Goal: Navigation & Orientation: Find specific page/section

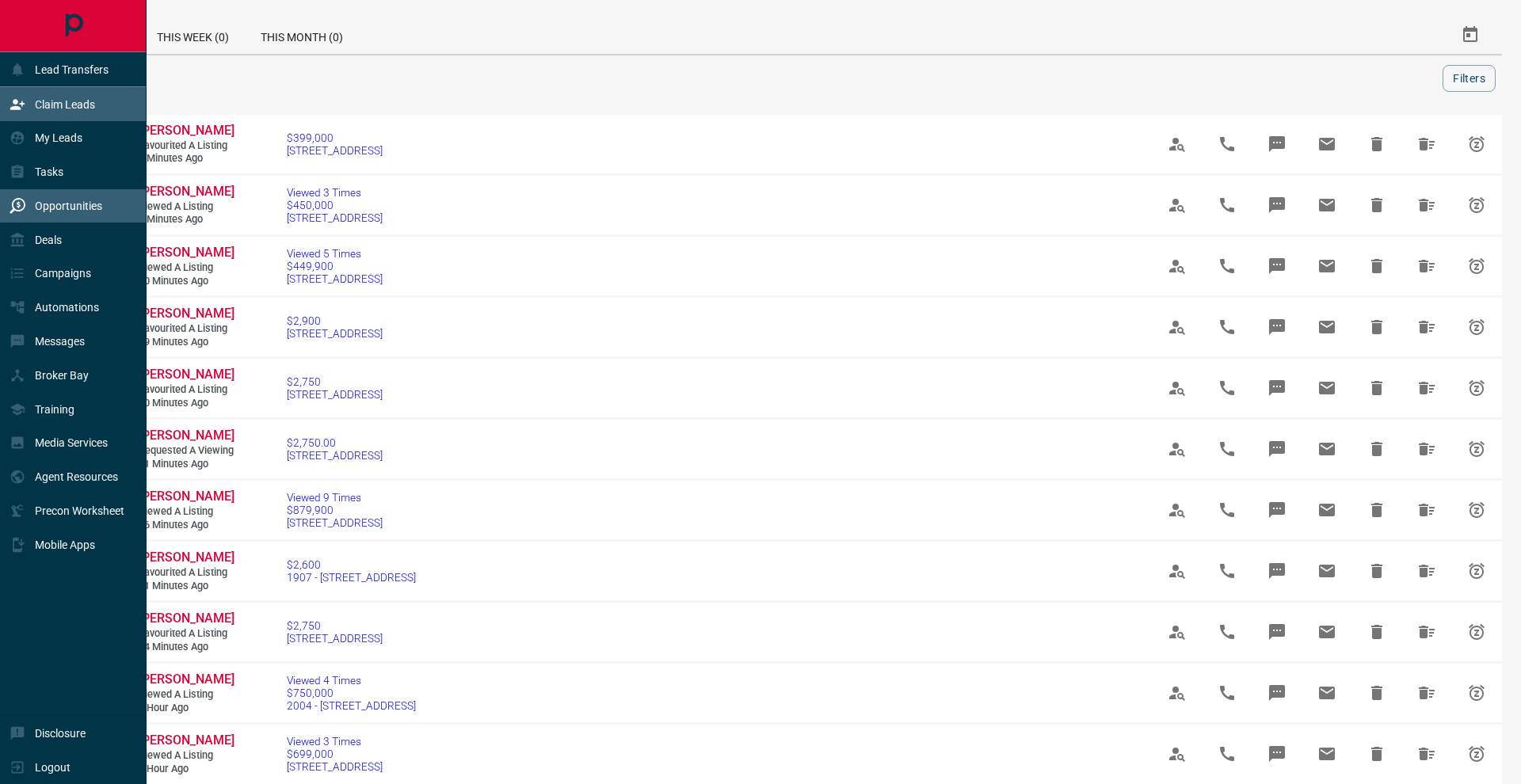
click at [61, 108] on p "Claim Leads" at bounding box center [64, 105] width 60 height 13
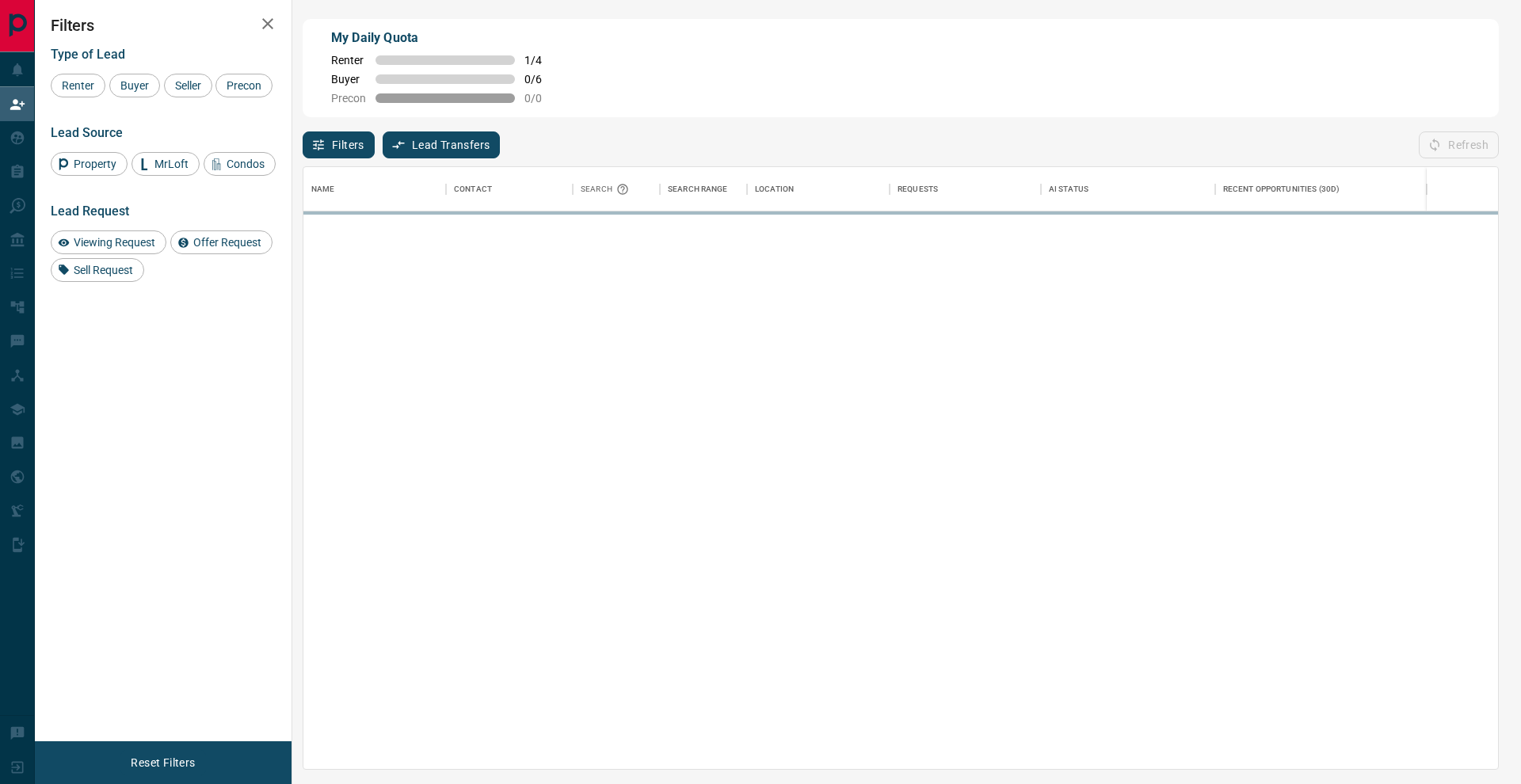
scroll to position [602, 1194]
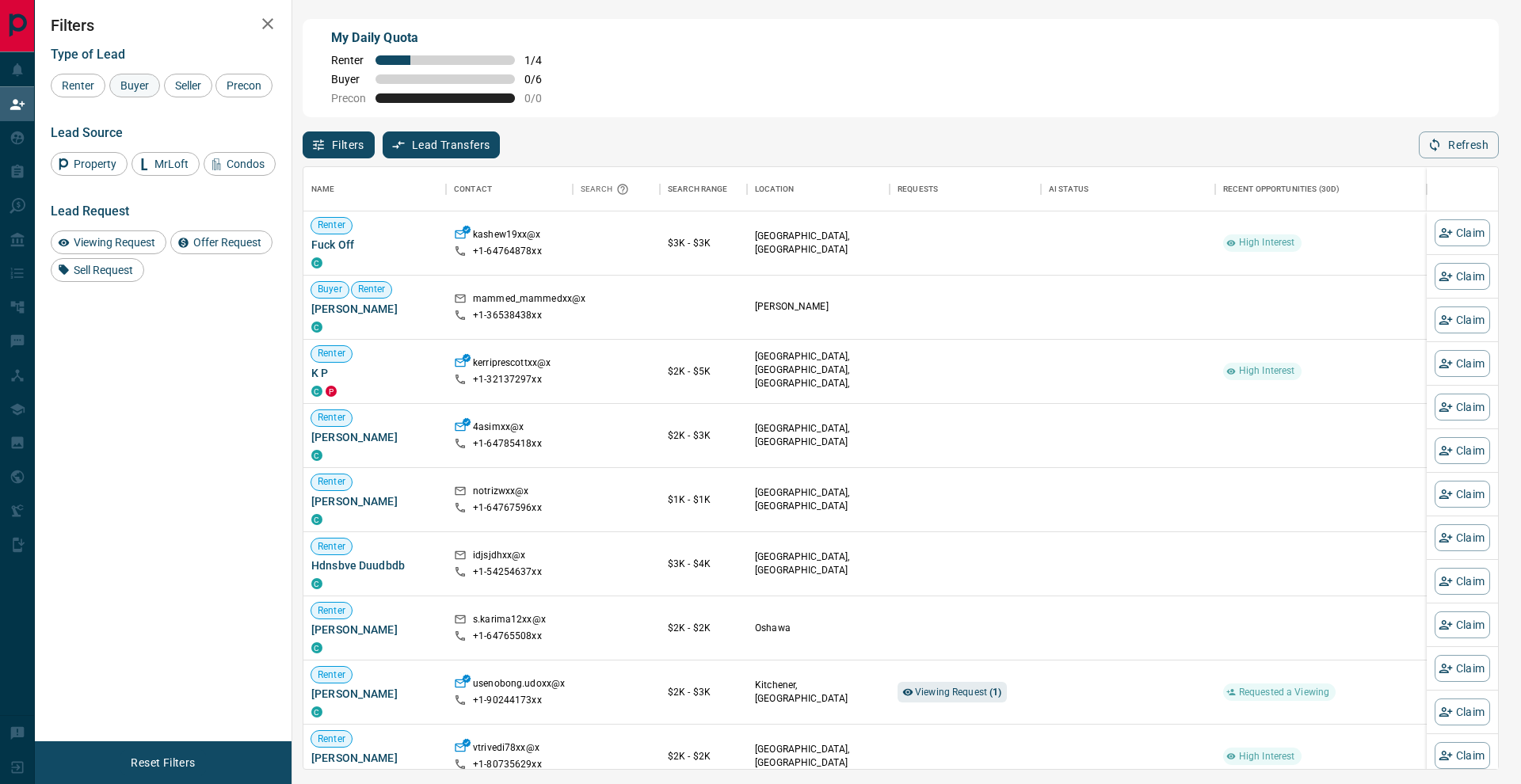
click at [153, 81] on span "Buyer" at bounding box center [135, 86] width 40 height 13
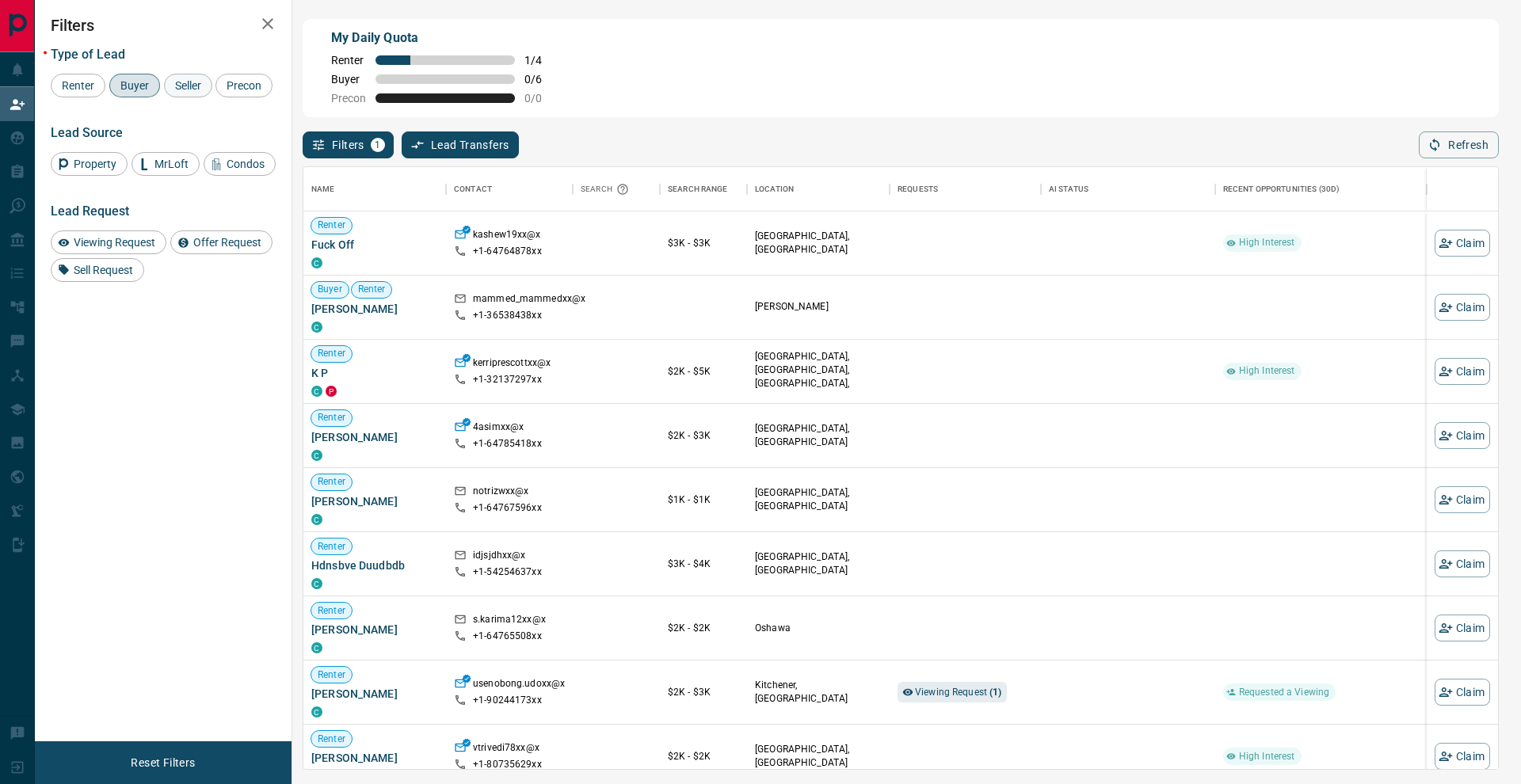
click at [177, 81] on span "Seller" at bounding box center [188, 86] width 37 height 13
click at [216, 98] on div "Precon" at bounding box center [244, 86] width 57 height 24
click at [275, 29] on icon "button" at bounding box center [267, 23] width 19 height 19
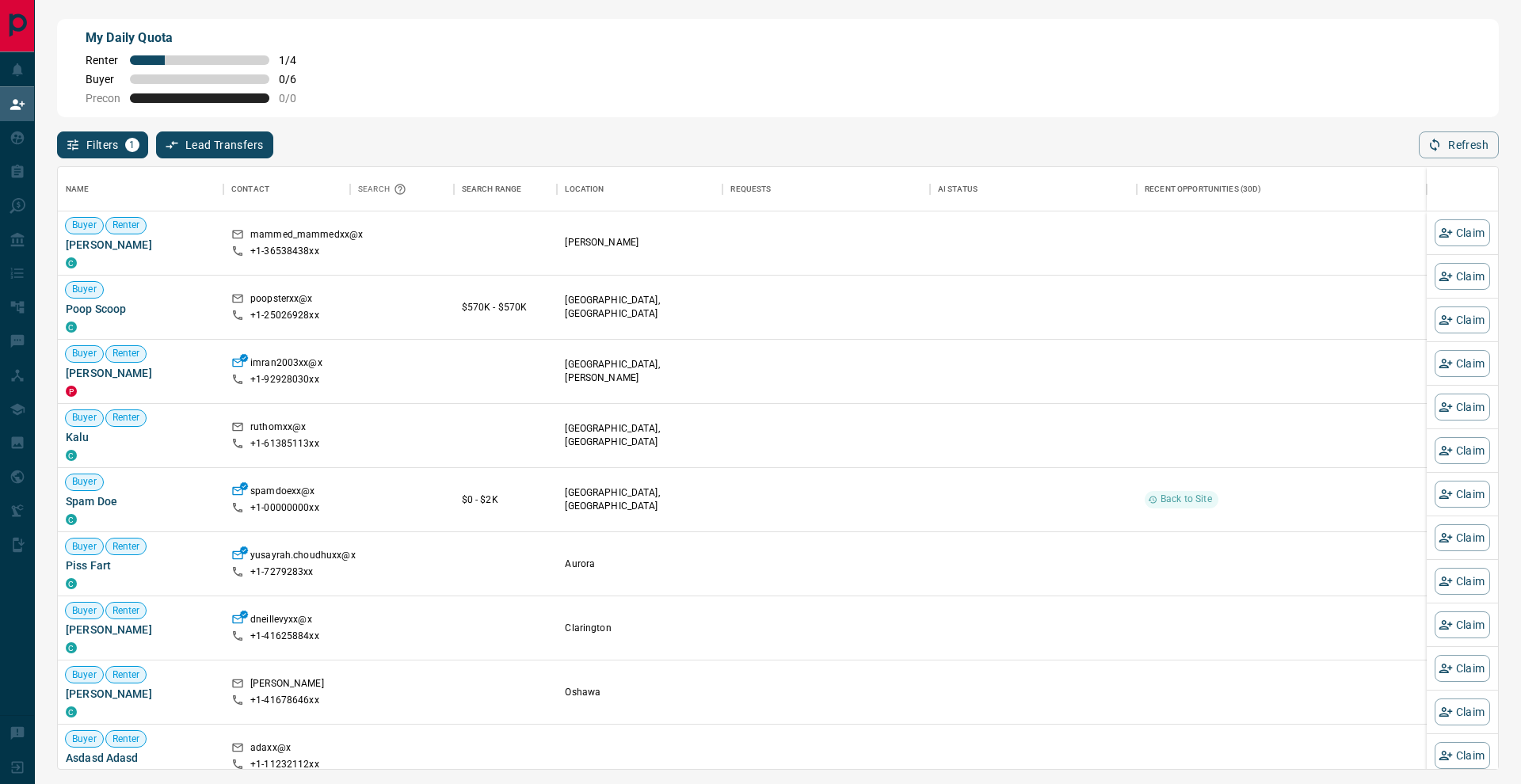
scroll to position [602, 1440]
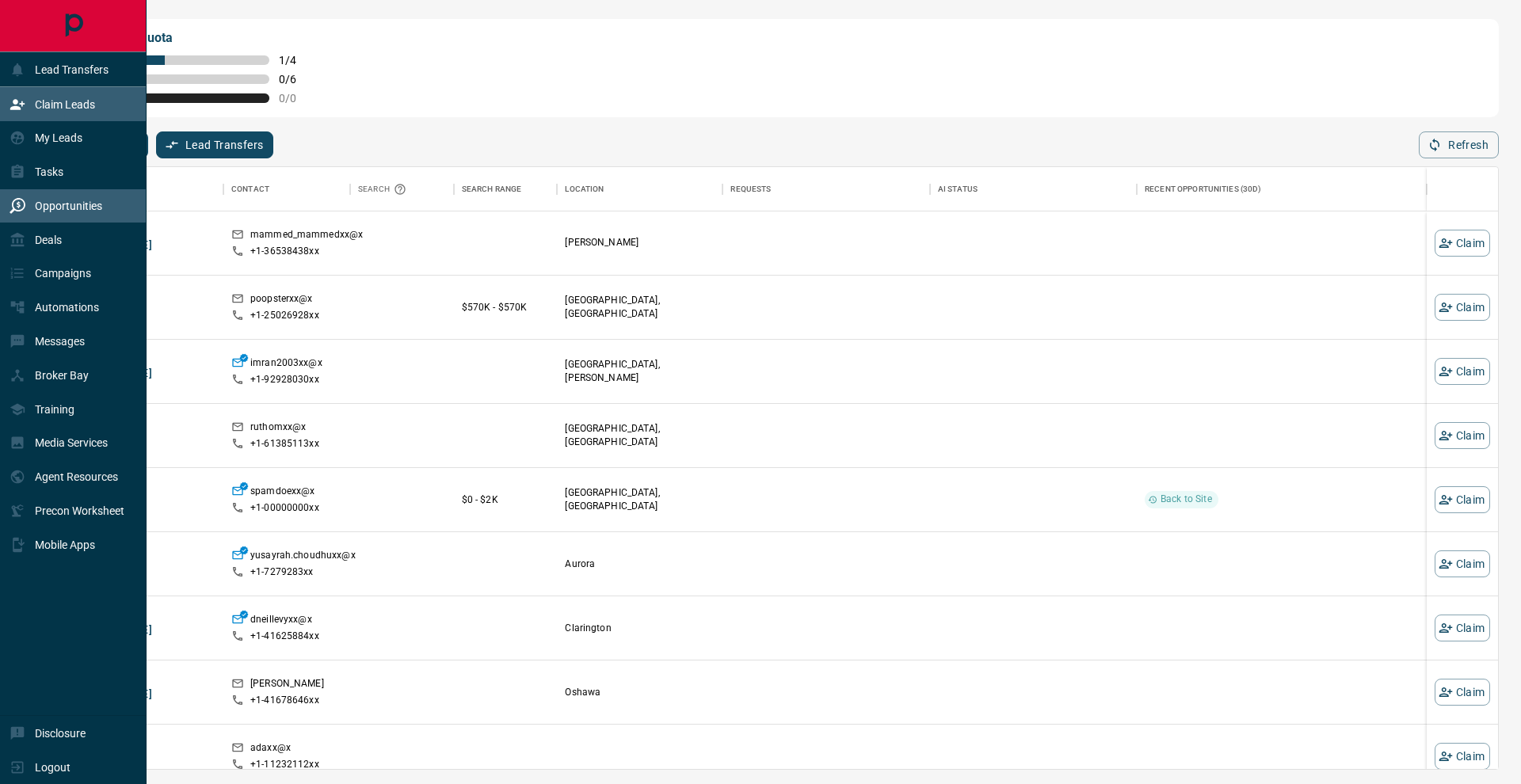
click at [28, 212] on div "Opportunities" at bounding box center [55, 206] width 93 height 26
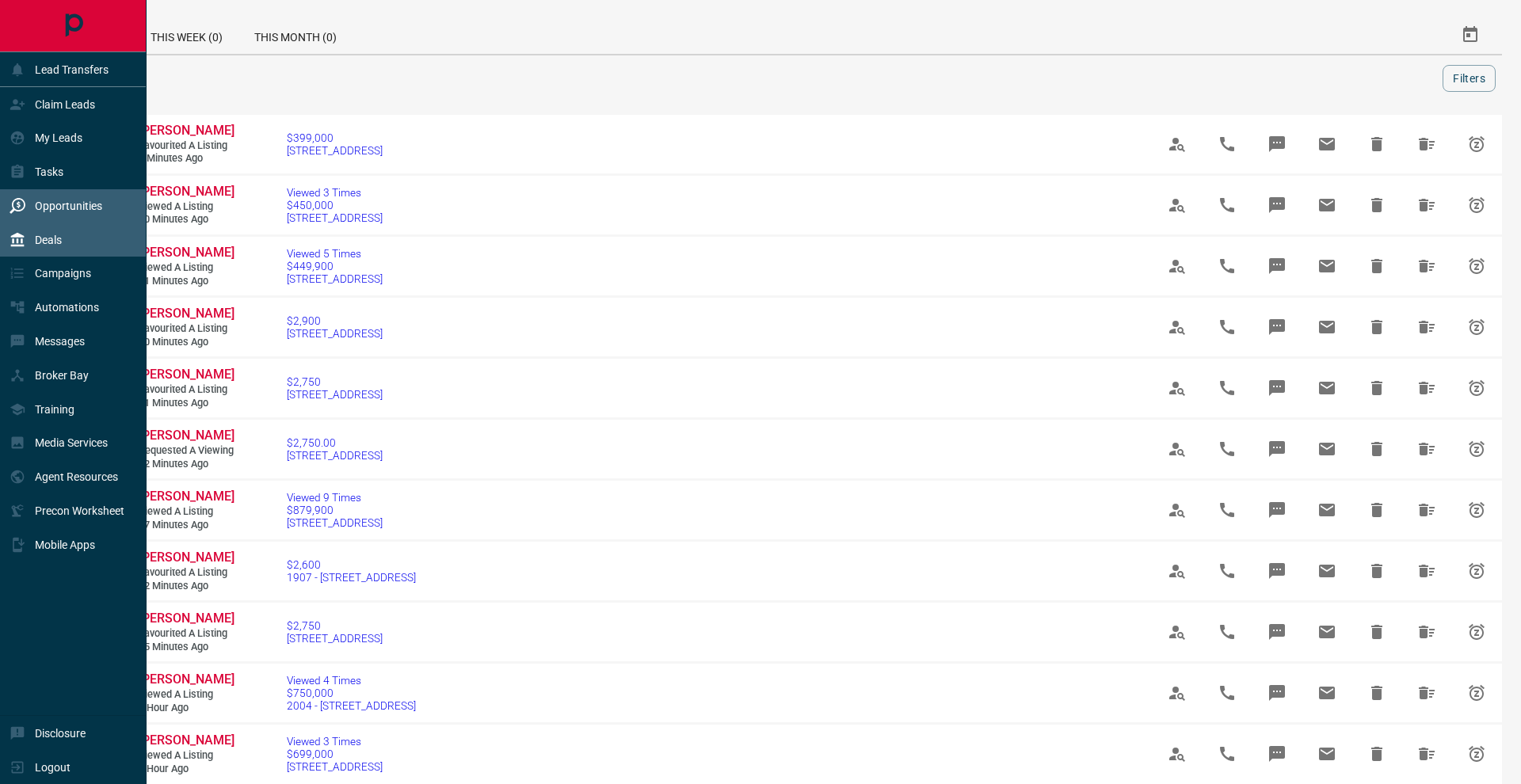
click at [29, 236] on div "Deals" at bounding box center [35, 240] width 53 height 26
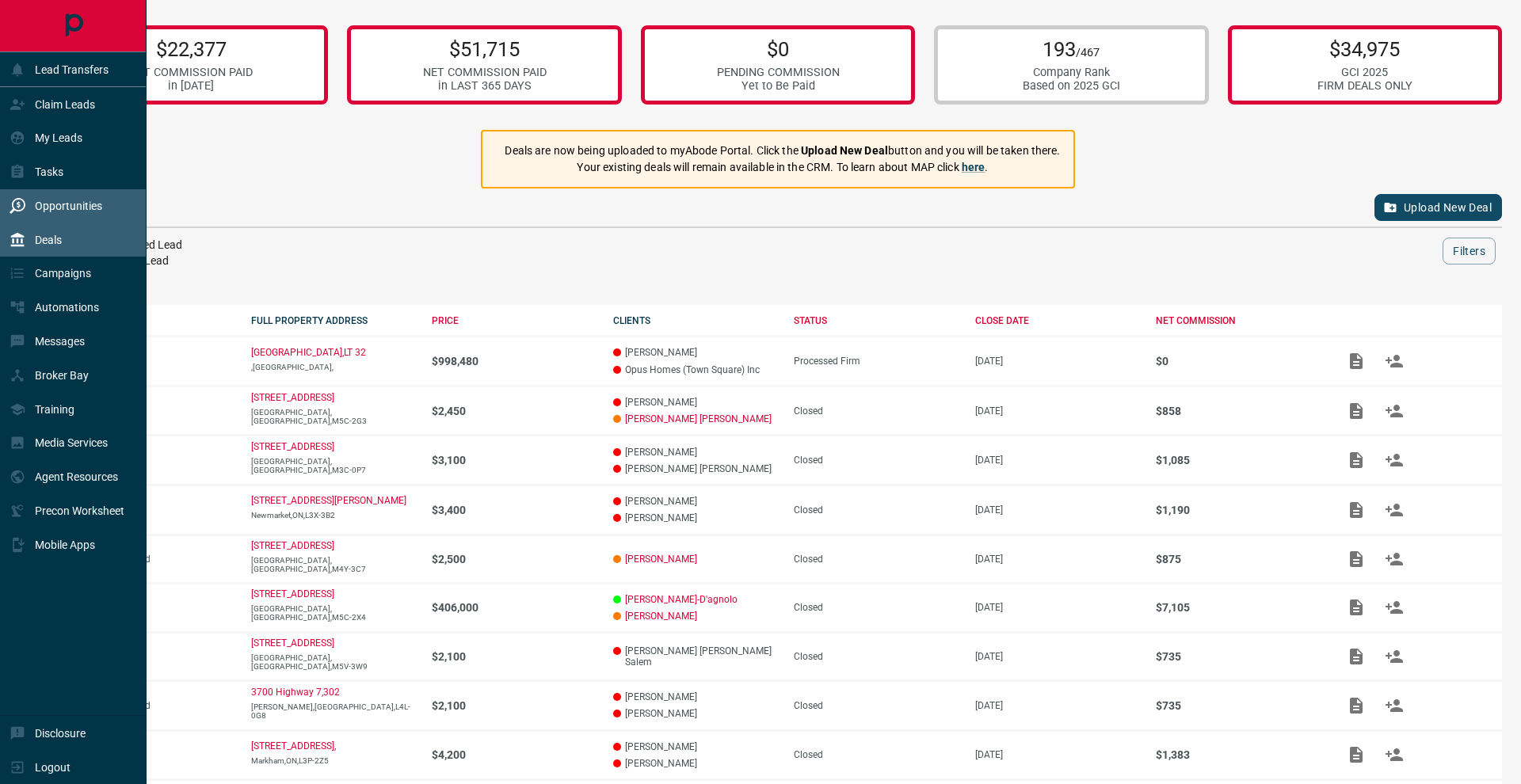
click at [15, 201] on icon at bounding box center [17, 205] width 16 height 16
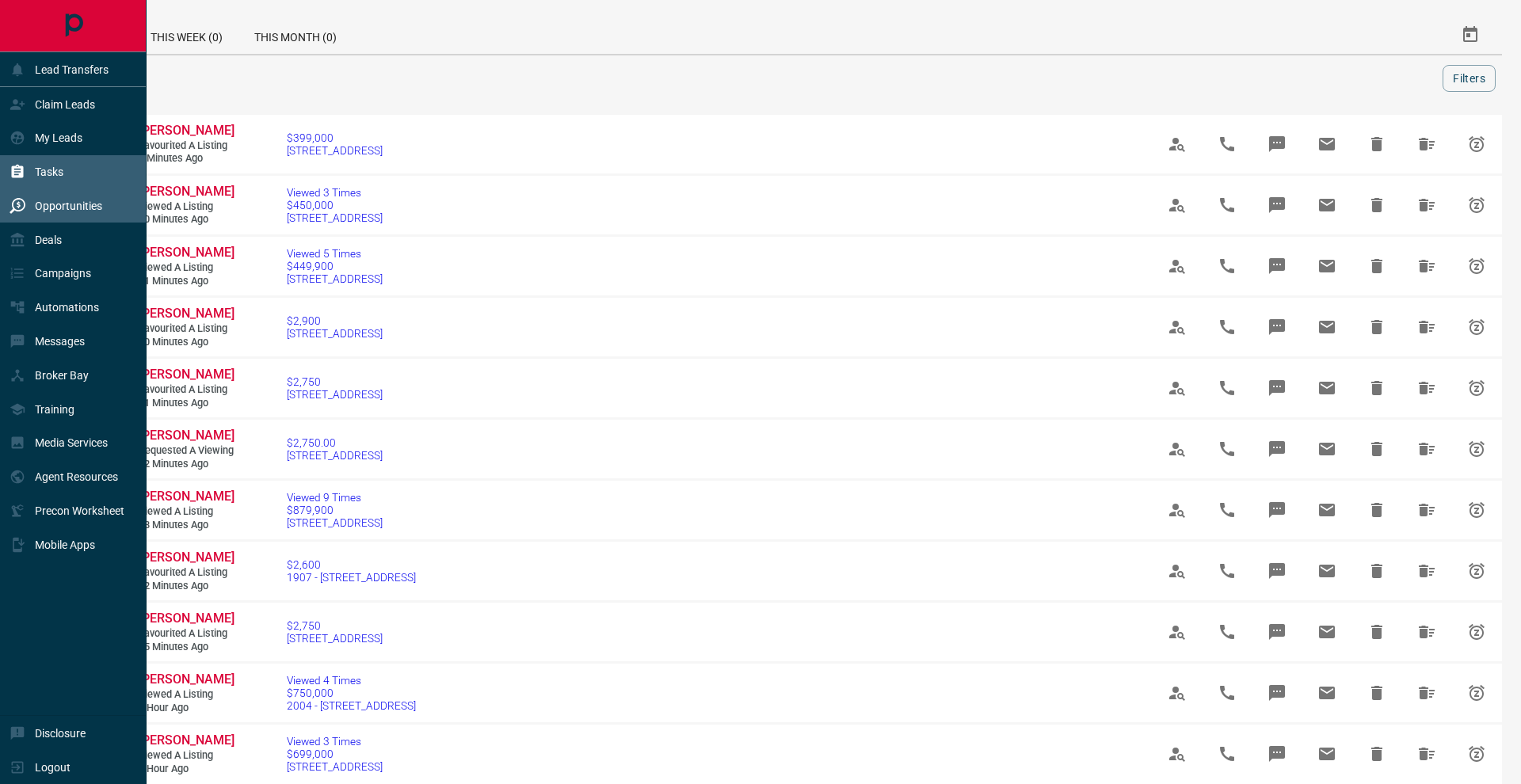
click at [53, 177] on p "Tasks" at bounding box center [49, 172] width 29 height 13
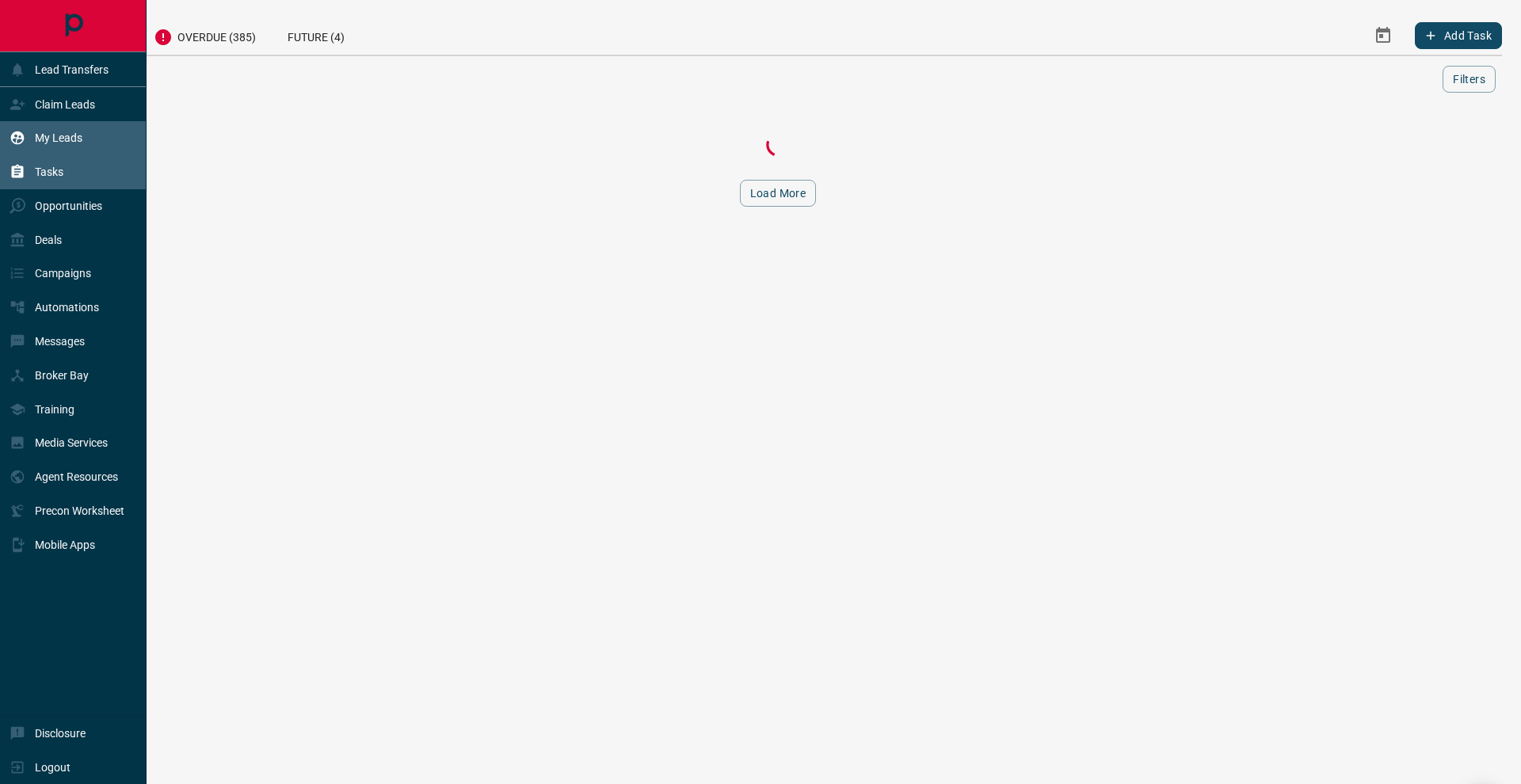
click at [62, 144] on p "My Leads" at bounding box center [59, 138] width 48 height 13
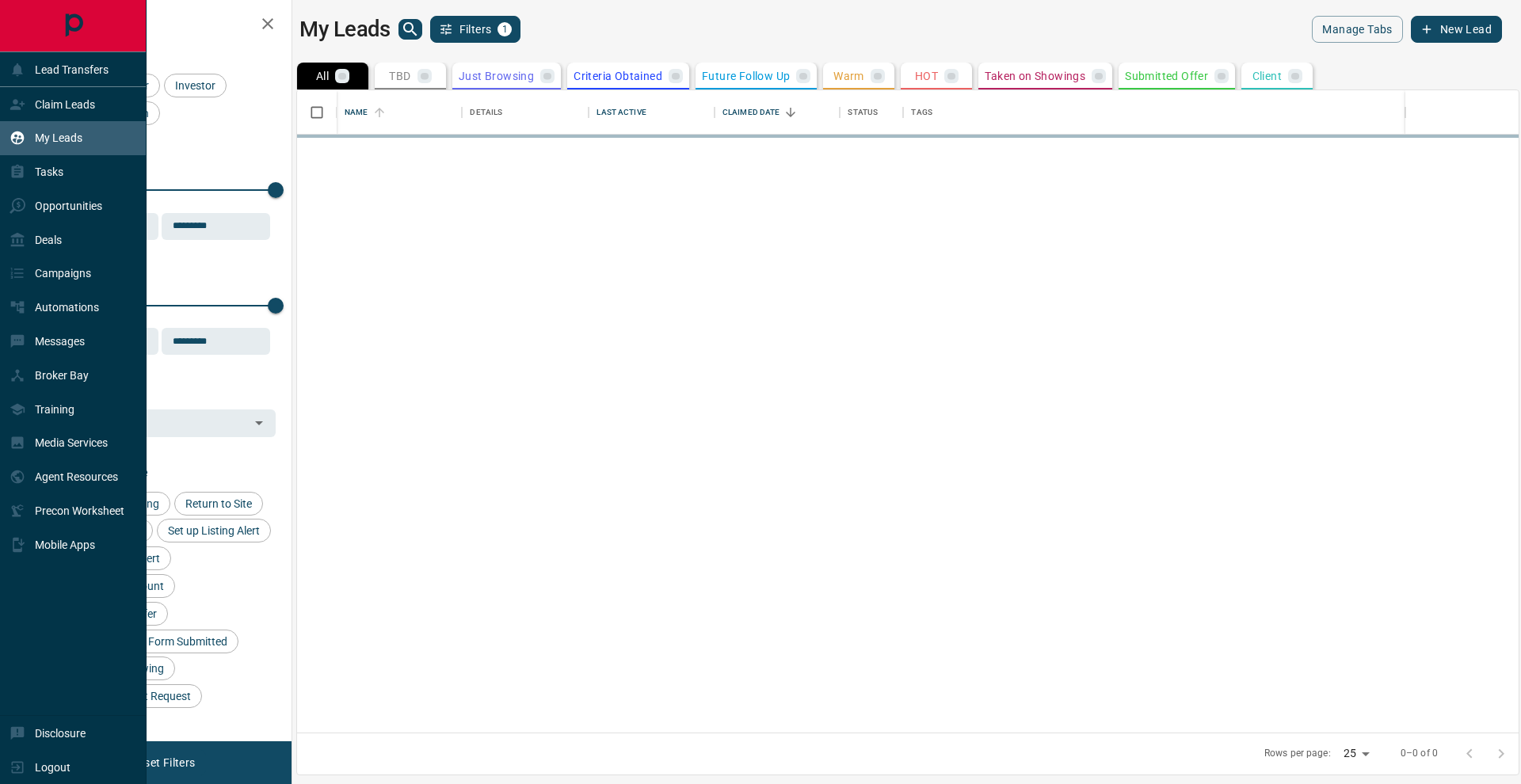
scroll to position [642, 1222]
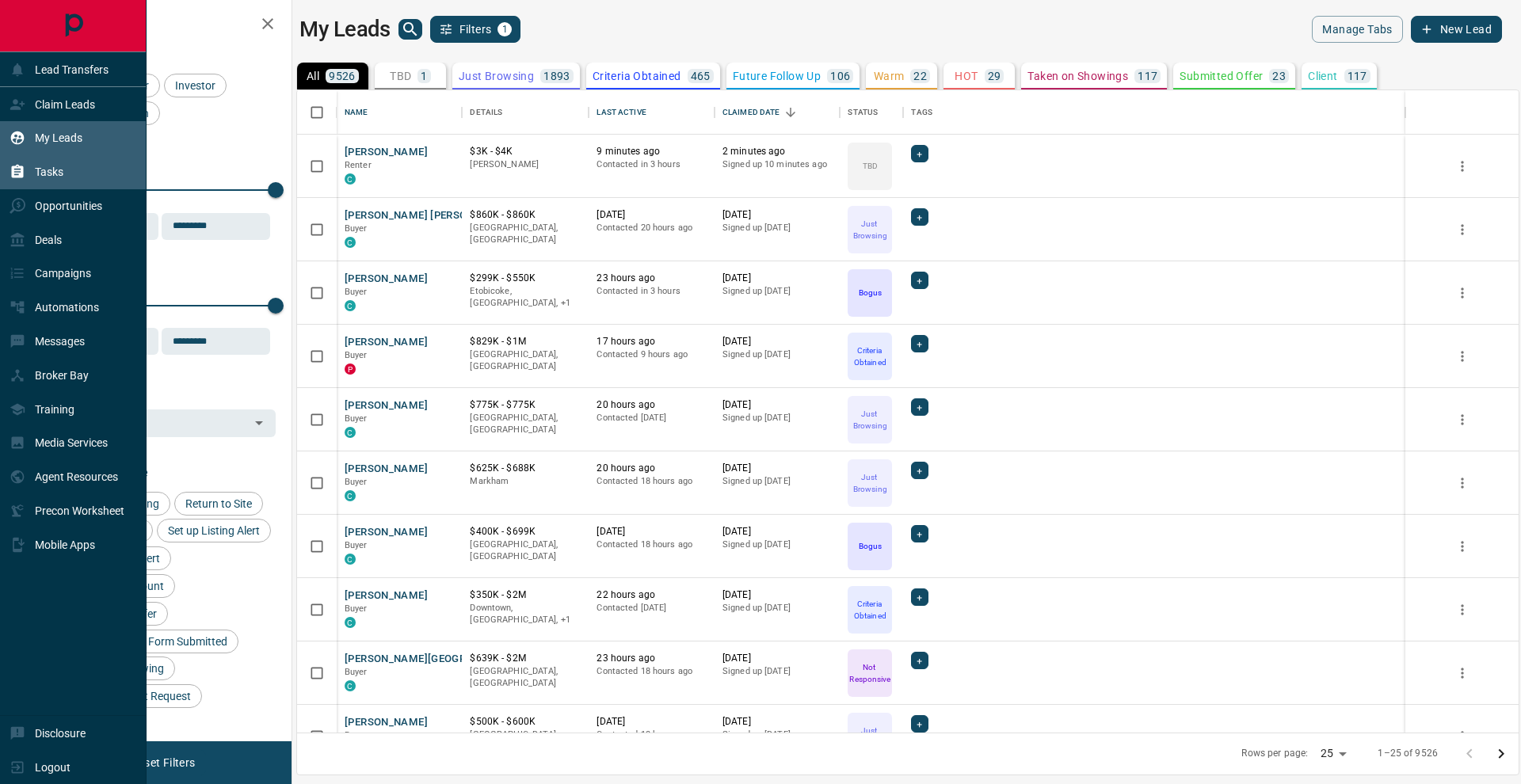
click at [7, 168] on div "Tasks" at bounding box center [73, 172] width 146 height 34
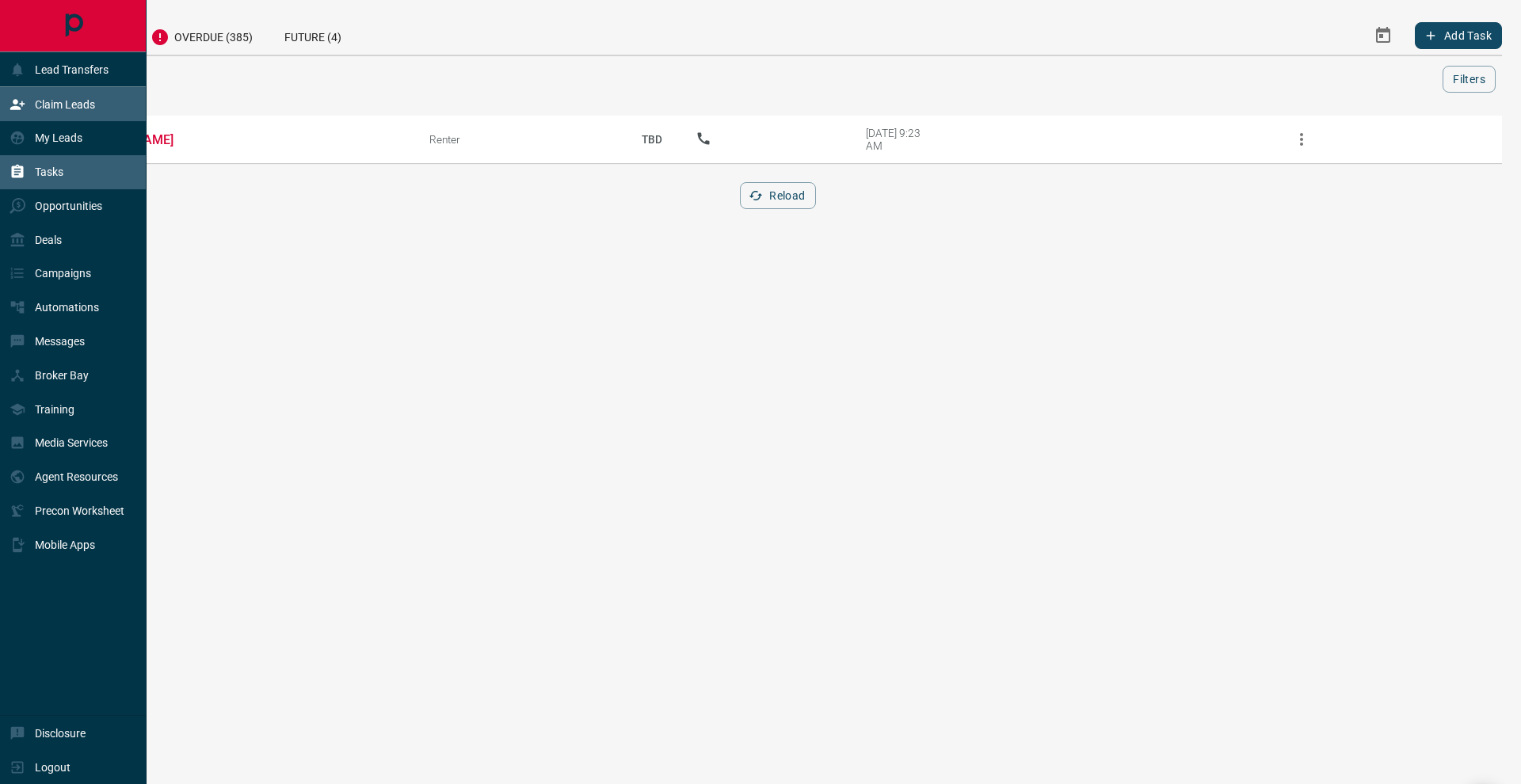
click at [64, 104] on p "Claim Leads" at bounding box center [64, 105] width 60 height 13
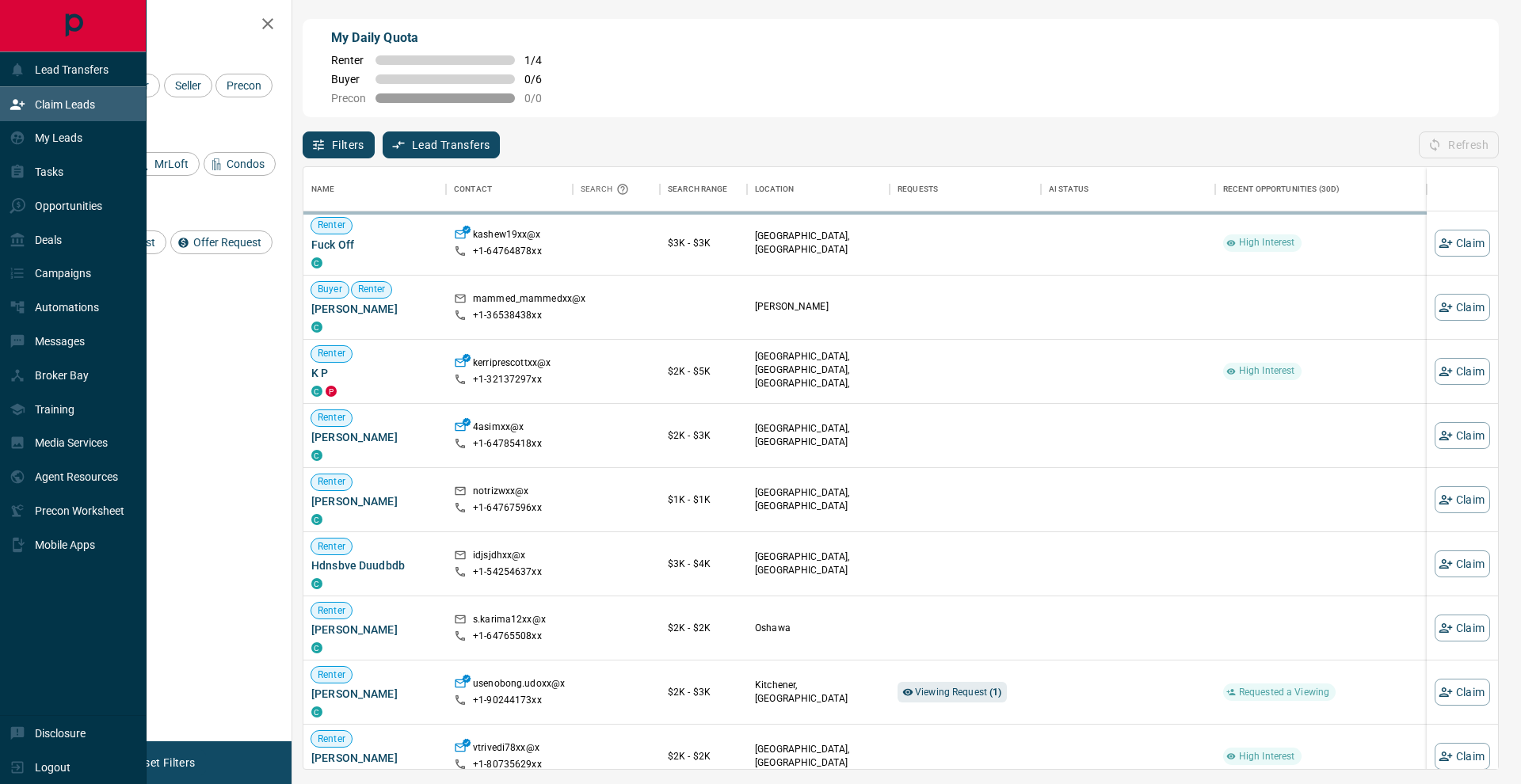
scroll to position [602, 1194]
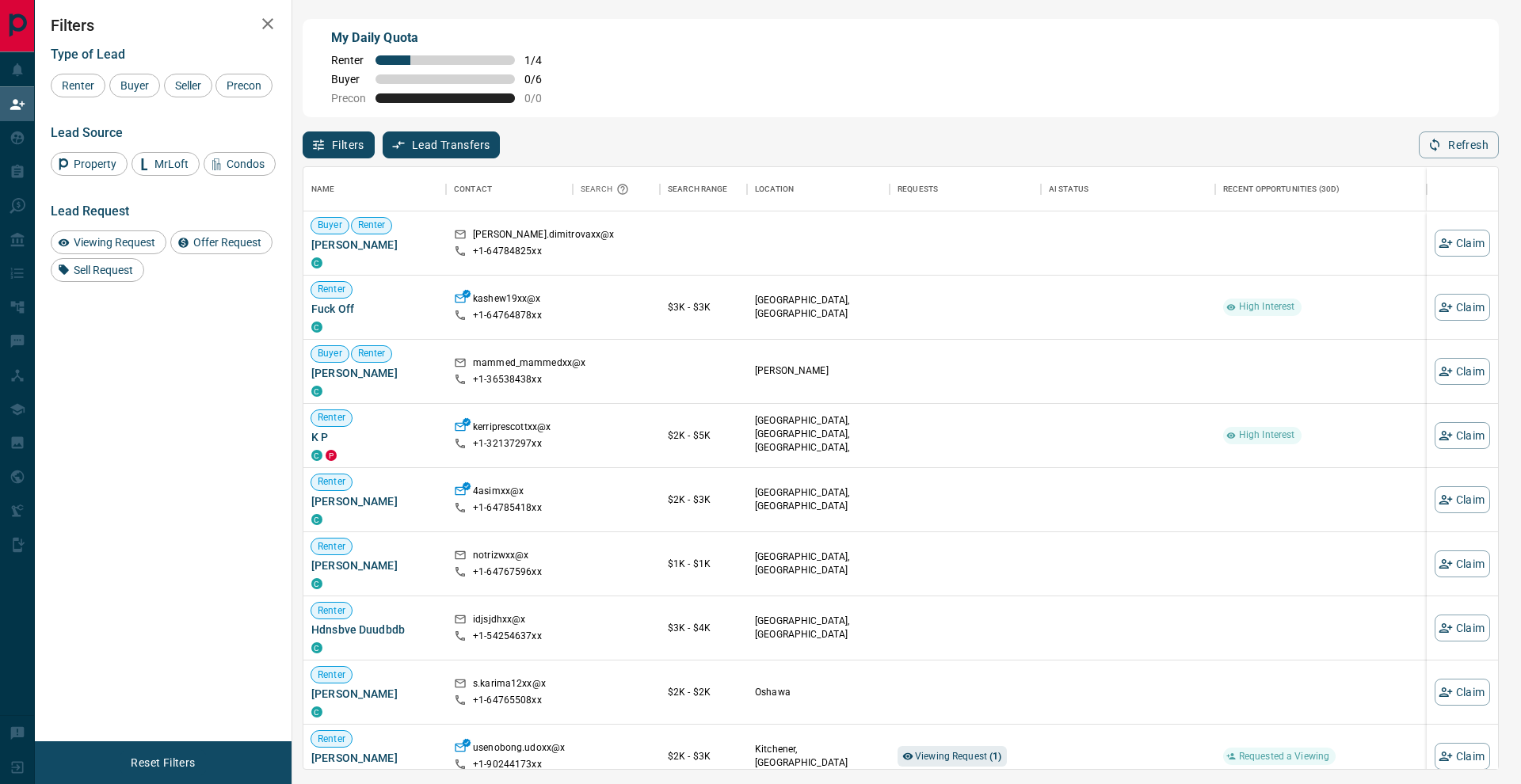
click at [264, 18] on icon "button" at bounding box center [267, 23] width 19 height 19
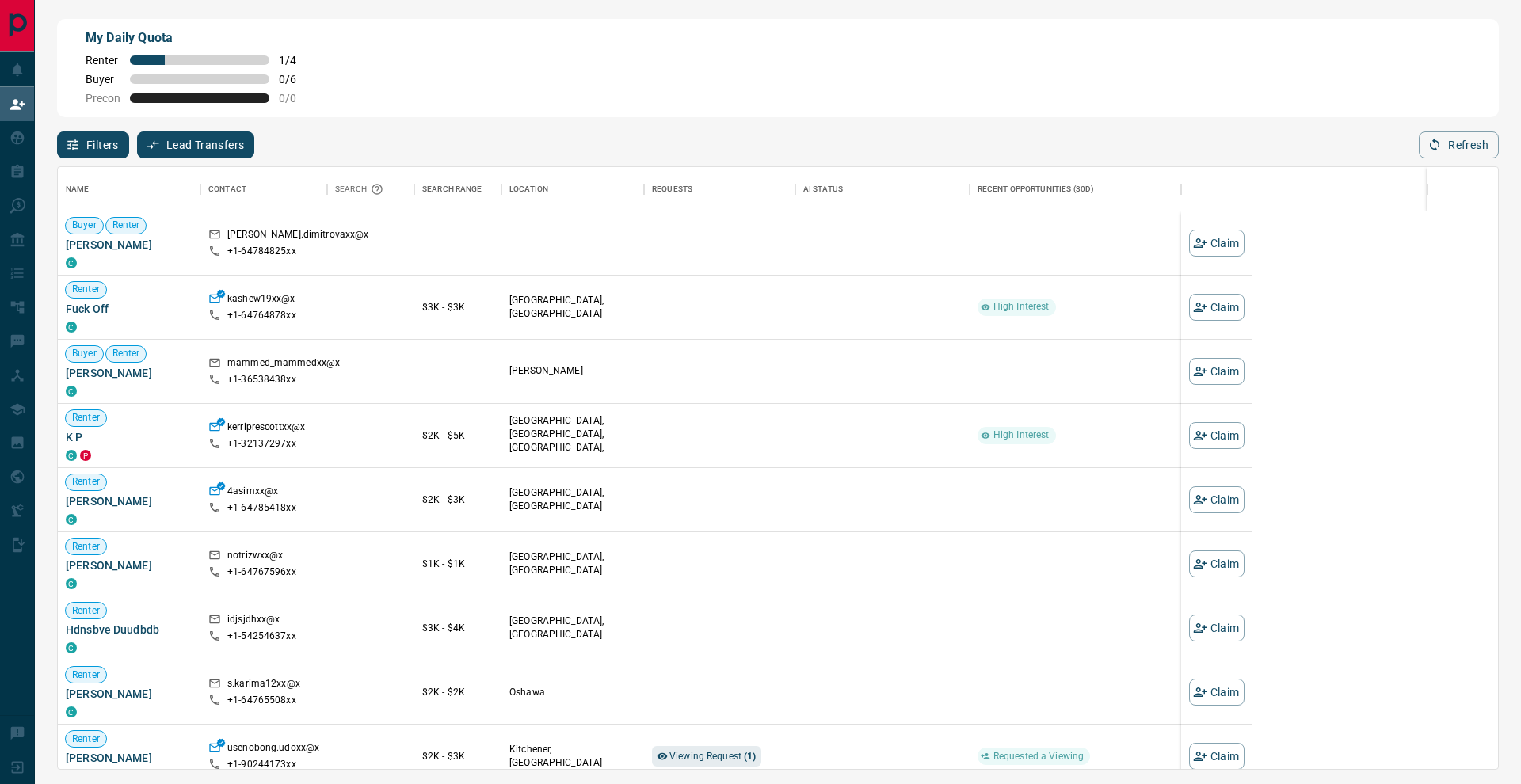
scroll to position [1, 1]
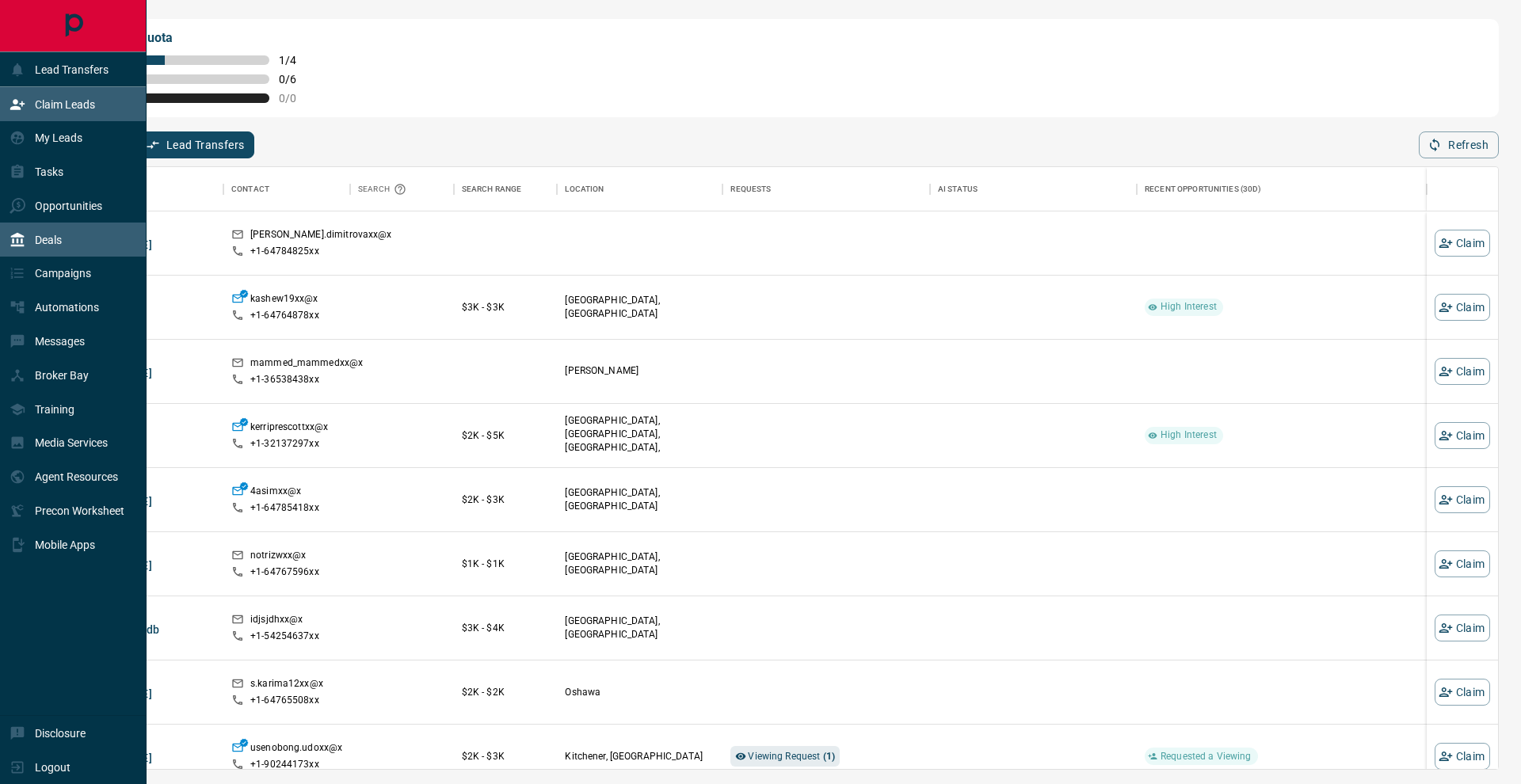
click at [71, 232] on div "Deals" at bounding box center [73, 240] width 146 height 34
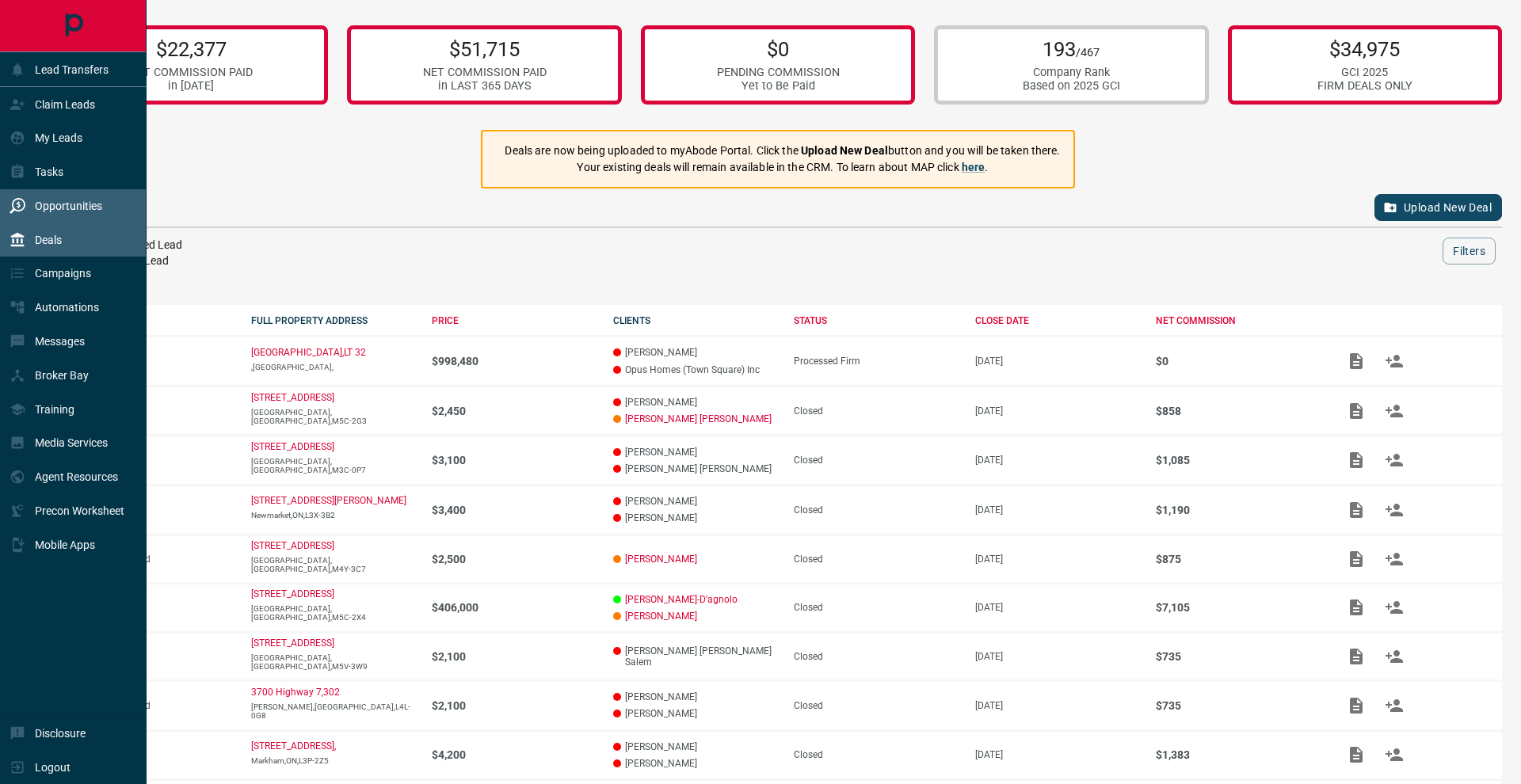
click at [101, 214] on div "Opportunities" at bounding box center [73, 205] width 146 height 34
